Goal: Task Accomplishment & Management: Complete application form

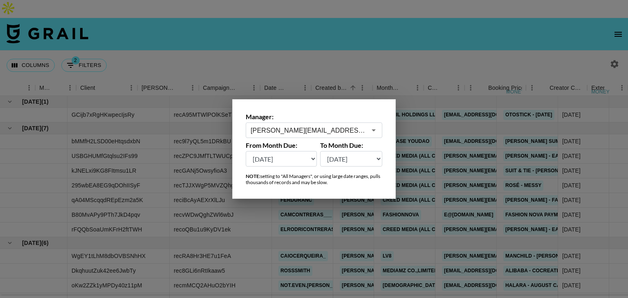
select select "May '25"
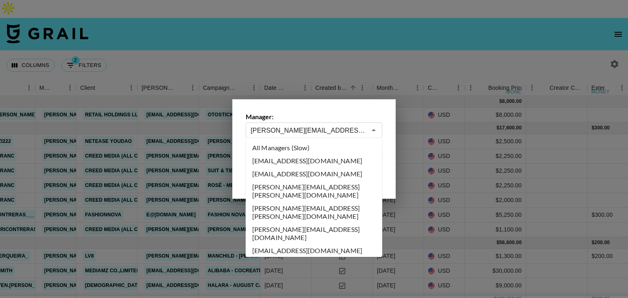
click at [296, 132] on input "pete@grail-talent.com" at bounding box center [309, 130] width 116 height 9
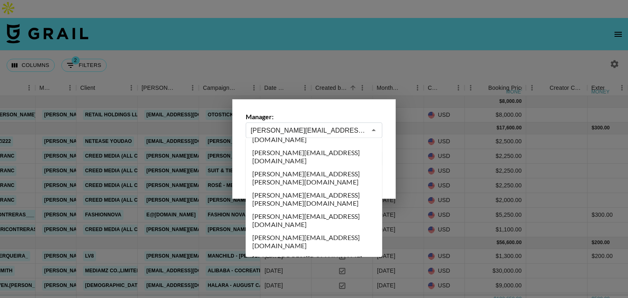
type input "e"
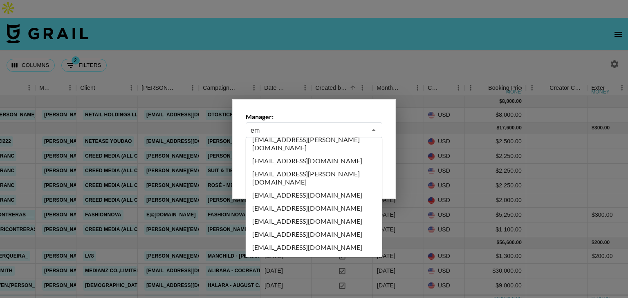
scroll to position [0, 0]
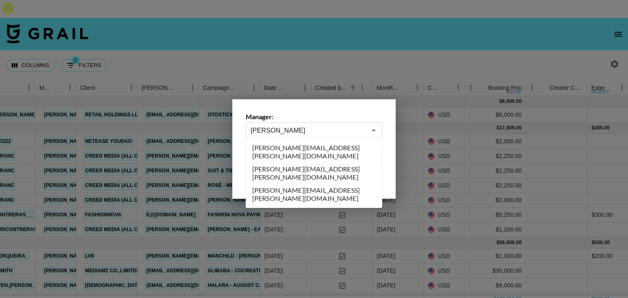
click at [282, 184] on li "emily.vang@grail-talent.com" at bounding box center [314, 194] width 137 height 21
type input "emily.vang@grail-talent.com"
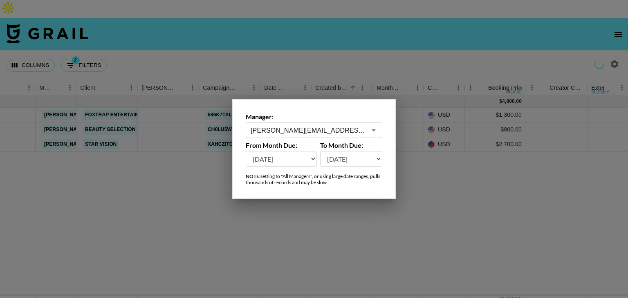
click at [252, 28] on div at bounding box center [314, 149] width 628 height 298
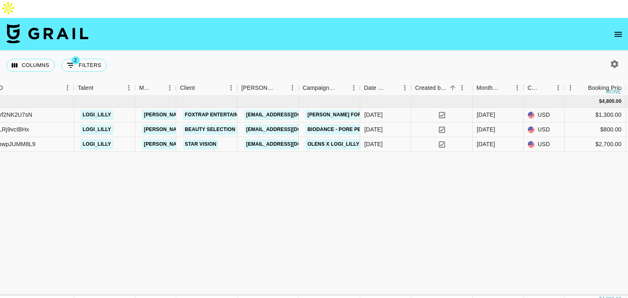
scroll to position [0, 196]
click at [160, 110] on link "emily.vang@grail-talent.com" at bounding box center [230, 115] width 175 height 10
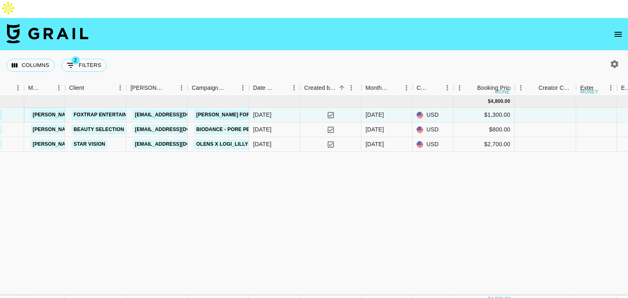
scroll to position [0, 309]
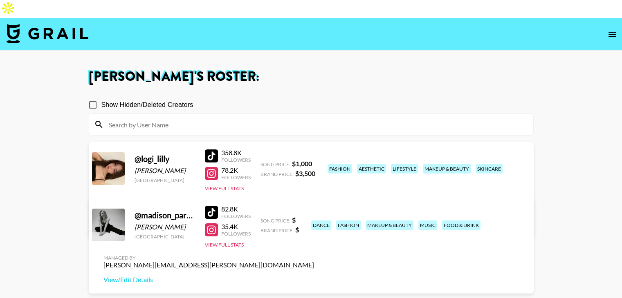
click at [214, 150] on div at bounding box center [211, 156] width 13 height 13
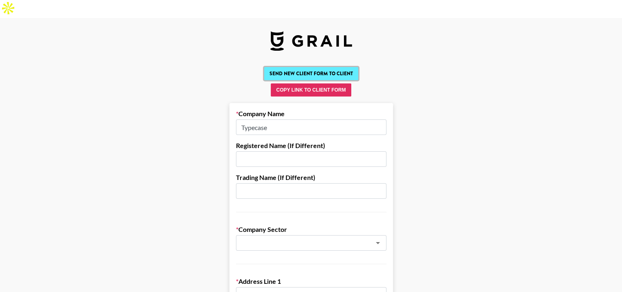
click at [304, 67] on button "Send New Client Form to Client" at bounding box center [311, 73] width 94 height 13
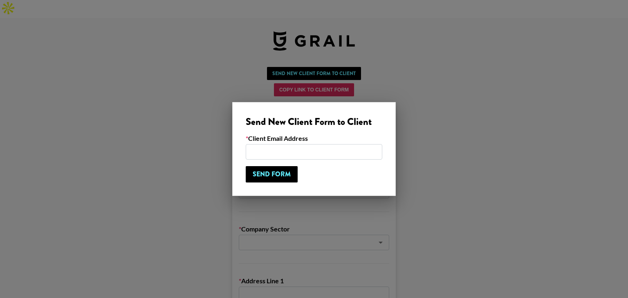
click at [296, 144] on input "email" at bounding box center [314, 152] width 137 height 16
type input "[PERSON_NAME][EMAIL_ADDRESS][DOMAIN_NAME]"
click at [273, 175] on input "Send Form" at bounding box center [272, 174] width 52 height 16
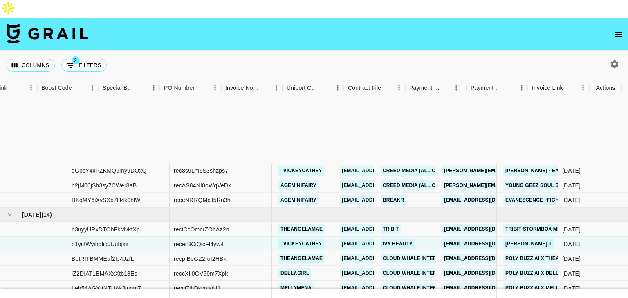
scroll to position [104, 1113]
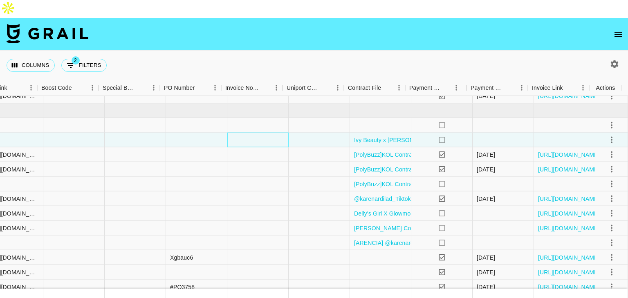
click at [267, 133] on div at bounding box center [257, 140] width 61 height 15
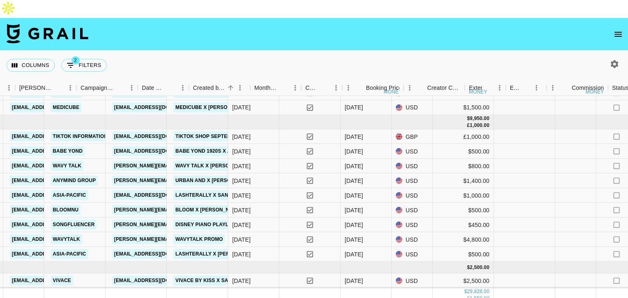
scroll to position [319, 313]
